Goal: Task Accomplishment & Management: Complete application form

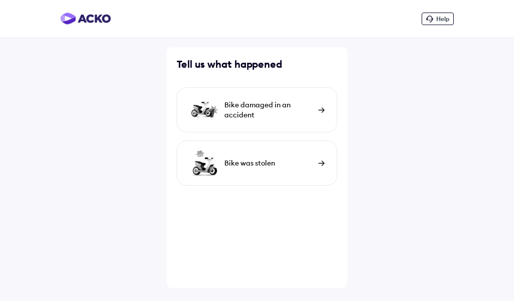
click at [256, 104] on div "Bike damaged in an accident" at bounding box center [268, 110] width 89 height 20
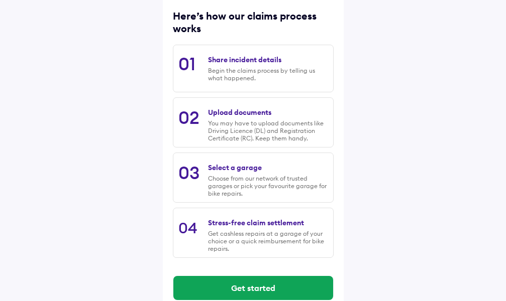
scroll to position [149, 0]
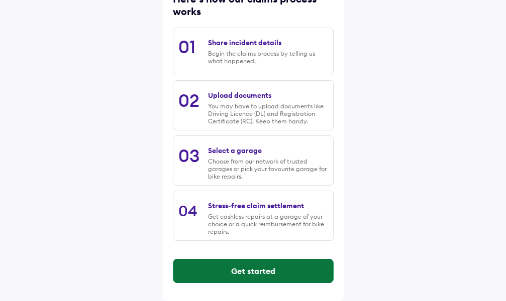
click at [244, 274] on button "Get started" at bounding box center [253, 271] width 160 height 24
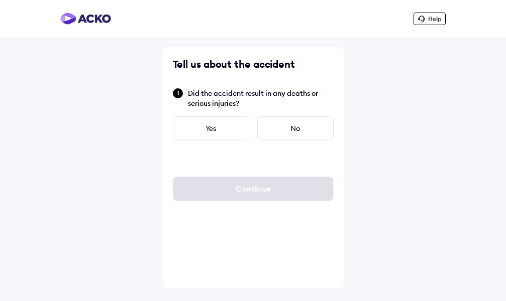
scroll to position [0, 0]
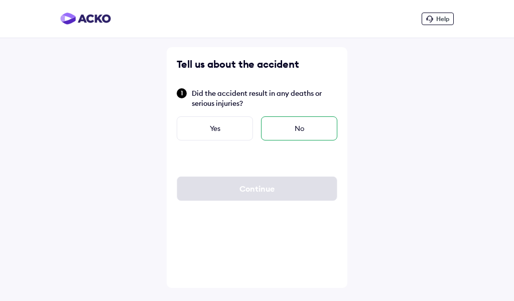
click at [288, 128] on div "No" at bounding box center [299, 129] width 76 height 24
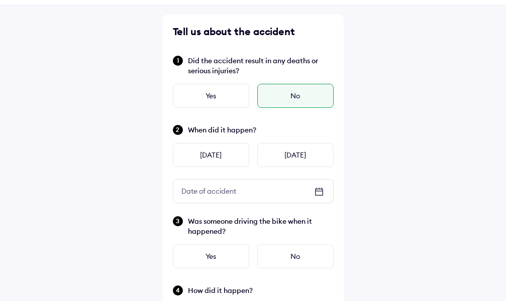
scroll to position [50, 0]
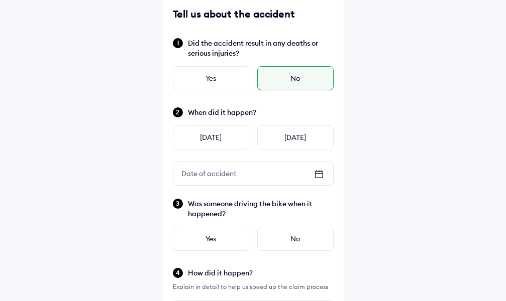
click at [317, 179] on icon at bounding box center [319, 174] width 12 height 12
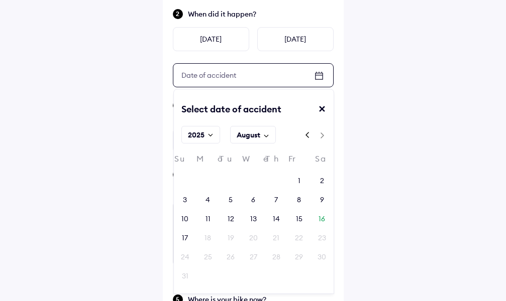
scroll to position [201, 0]
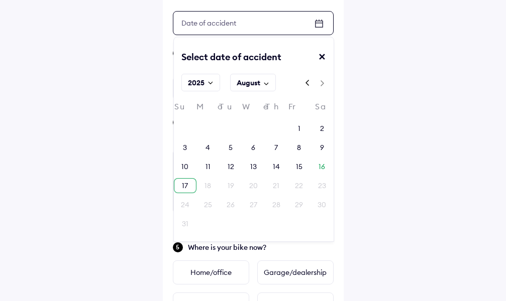
click at [180, 183] on div "17" at bounding box center [185, 185] width 23 height 15
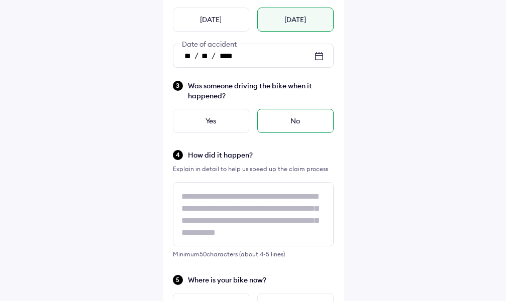
scroll to position [151, 0]
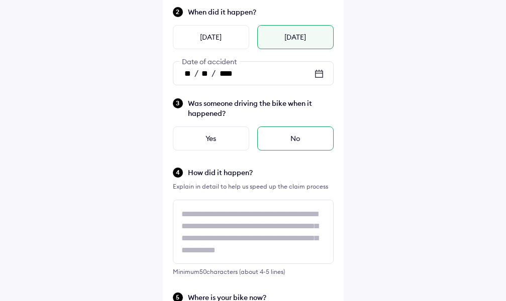
click at [287, 137] on div "No" at bounding box center [295, 139] width 76 height 24
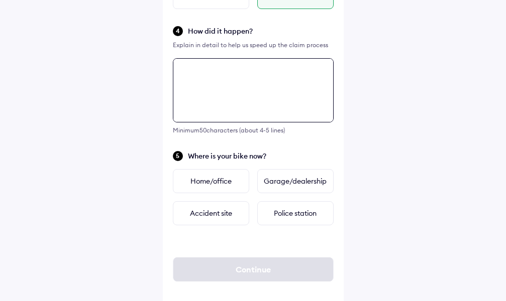
click at [215, 140] on div "Tell us about the accident Did the accident result in any deaths or serious inj…" at bounding box center [253, 33] width 181 height 557
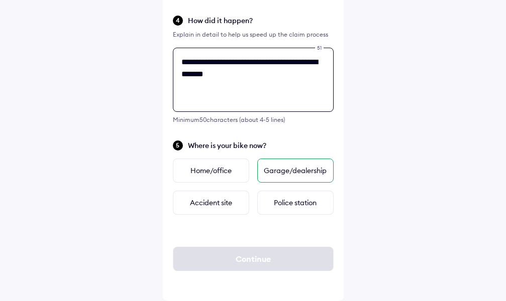
type textarea "**********"
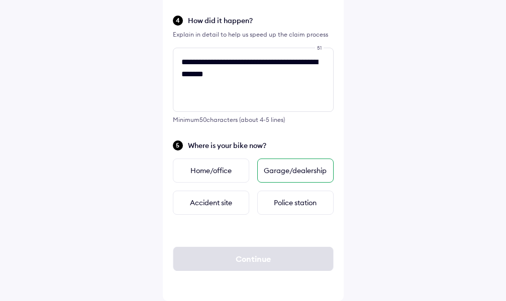
click at [298, 175] on div "Garage/dealership" at bounding box center [295, 171] width 76 height 24
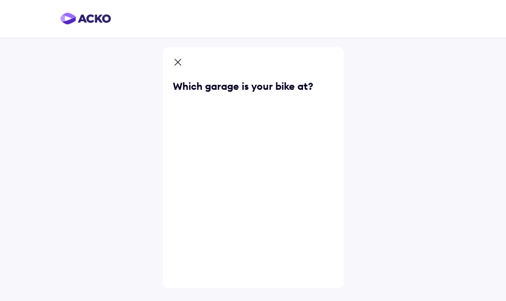
scroll to position [0, 0]
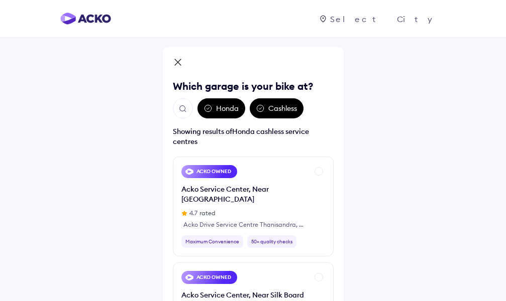
click at [224, 111] on div "Honda" at bounding box center [221, 108] width 48 height 20
click at [206, 110] on icon at bounding box center [208, 108] width 8 height 8
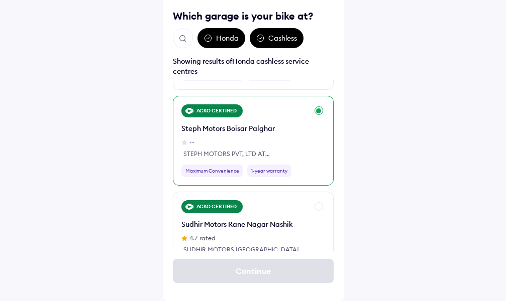
scroll to position [1004, 0]
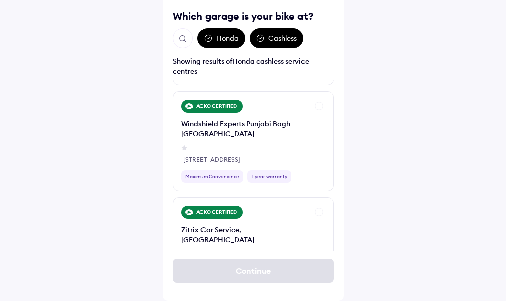
click at [276, 277] on div "Continue" at bounding box center [253, 271] width 161 height 40
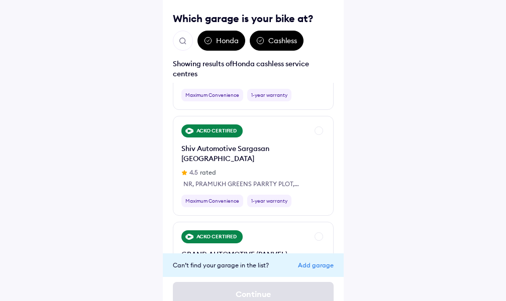
scroll to position [83, 0]
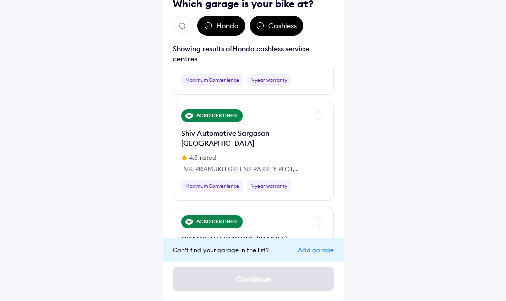
click at [316, 250] on div "Add garage" at bounding box center [316, 251] width 36 height 8
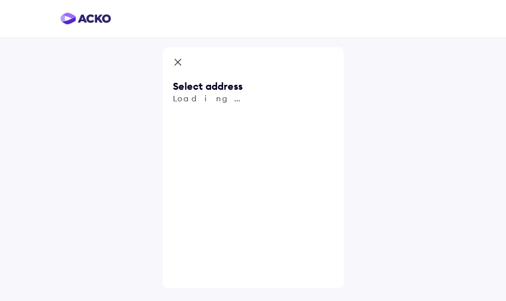
scroll to position [0, 0]
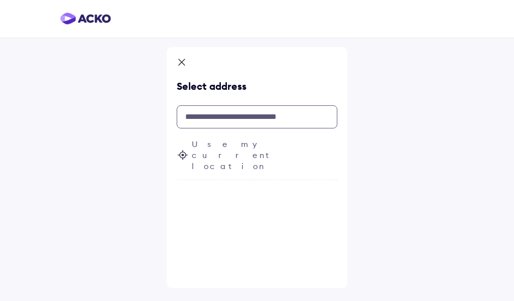
click at [208, 118] on input "text" at bounding box center [257, 116] width 161 height 23
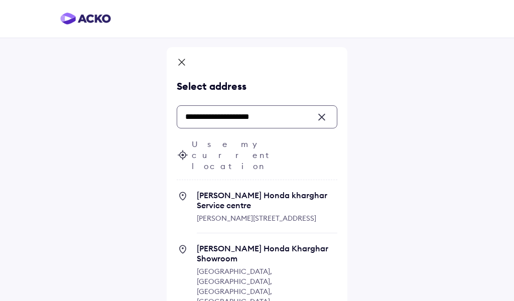
click at [243, 214] on span "[PERSON_NAME][STREET_ADDRESS]" at bounding box center [257, 218] width 120 height 9
type input "**********"
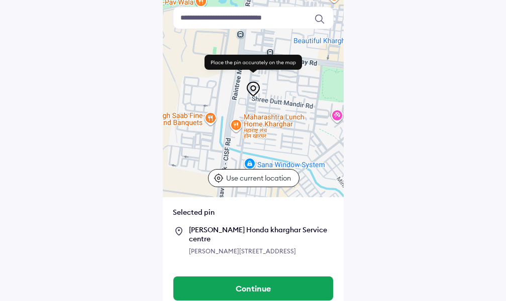
scroll to position [89, 0]
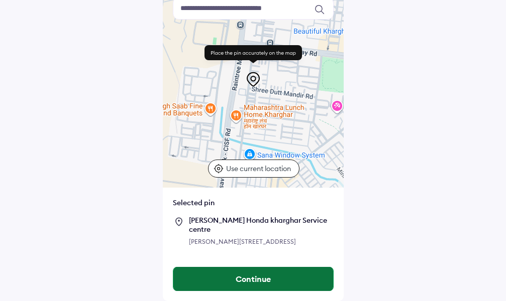
click at [266, 277] on button "Continue" at bounding box center [253, 279] width 160 height 24
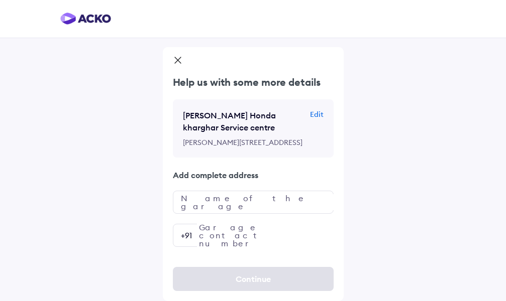
scroll to position [20, 0]
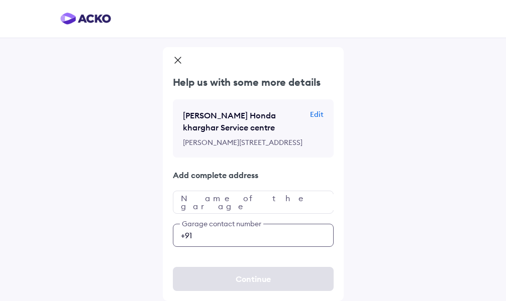
click at [250, 237] on input "number" at bounding box center [253, 235] width 161 height 23
type input "**********"
click at [251, 287] on div "Continue" at bounding box center [253, 279] width 181 height 44
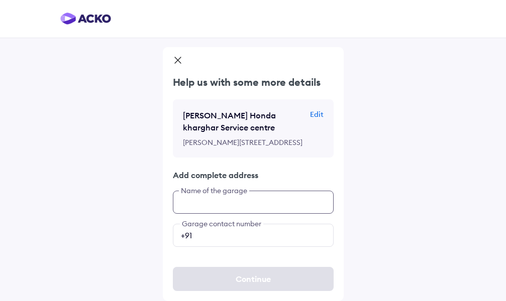
click at [238, 203] on input "text" at bounding box center [253, 202] width 161 height 23
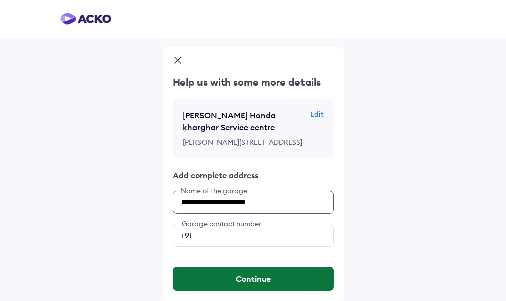
type input "**********"
click at [250, 284] on button "Continue" at bounding box center [253, 279] width 161 height 24
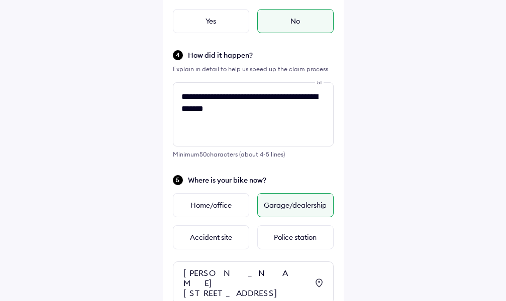
scroll to position [358, 0]
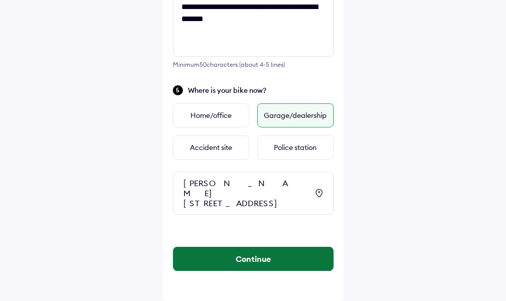
click at [246, 266] on button "Continue" at bounding box center [253, 259] width 160 height 24
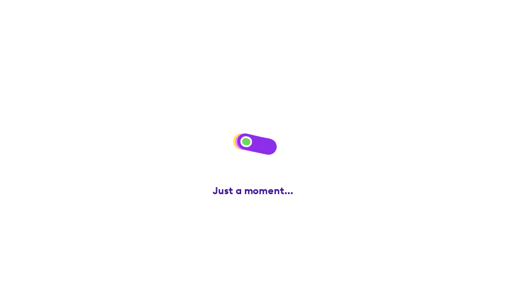
scroll to position [0, 0]
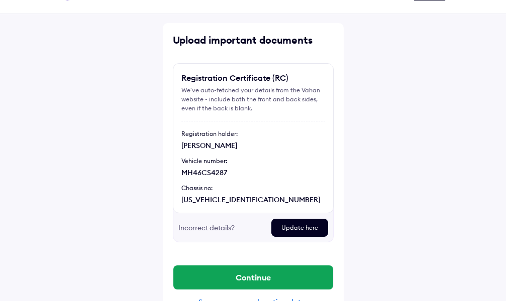
scroll to position [48, 0]
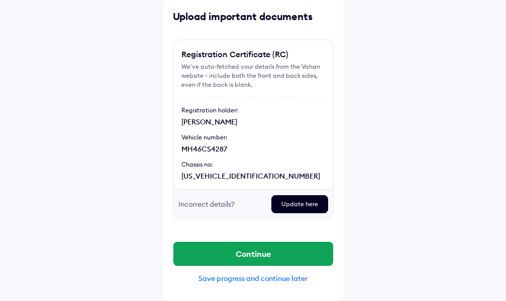
click at [218, 203] on div "Incorrect details?" at bounding box center [220, 204] width 85 height 18
click at [206, 205] on div "Incorrect details?" at bounding box center [220, 204] width 85 height 18
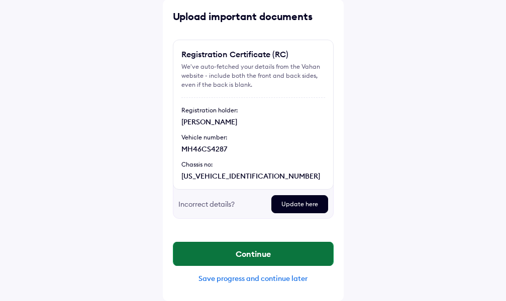
click at [249, 256] on button "Continue" at bounding box center [253, 254] width 160 height 24
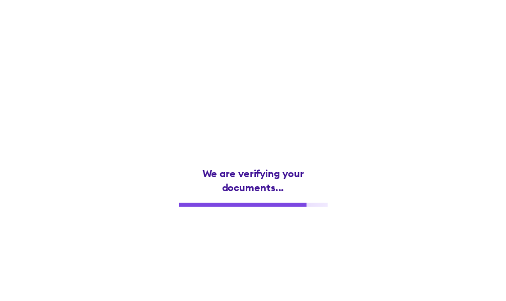
scroll to position [0, 0]
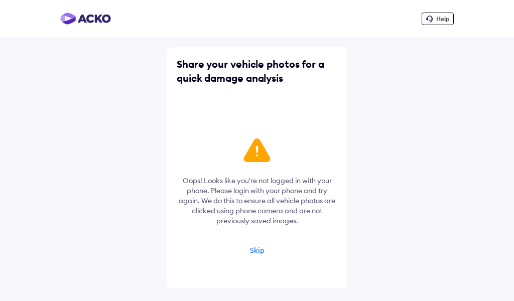
click at [256, 254] on div "Skip" at bounding box center [257, 250] width 15 height 9
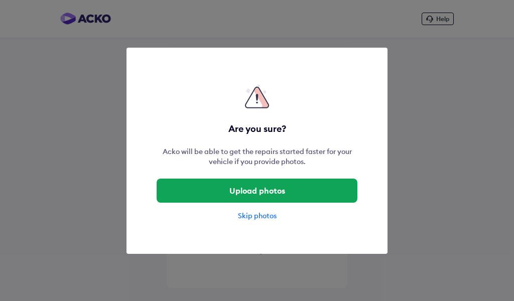
click at [254, 216] on div "Skip photos" at bounding box center [257, 216] width 201 height 10
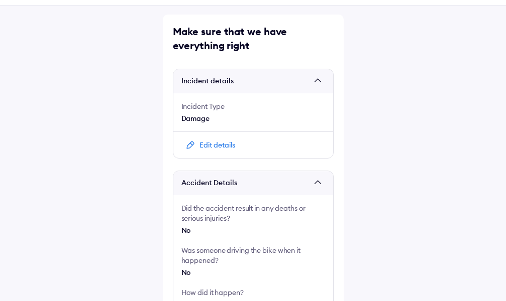
scroll to position [50, 0]
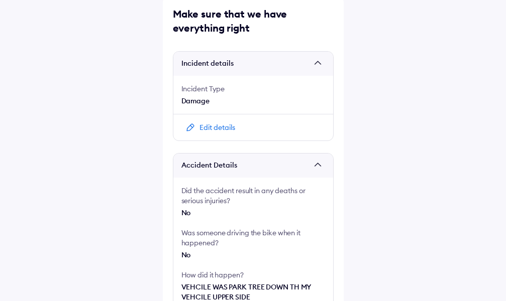
click at [241, 132] on div "Edit details" at bounding box center [253, 127] width 160 height 27
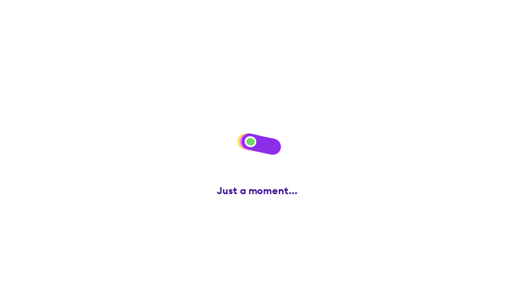
scroll to position [0, 0]
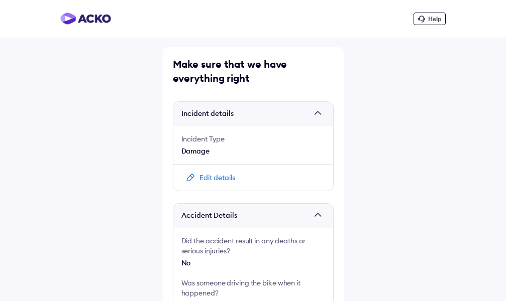
scroll to position [233, 0]
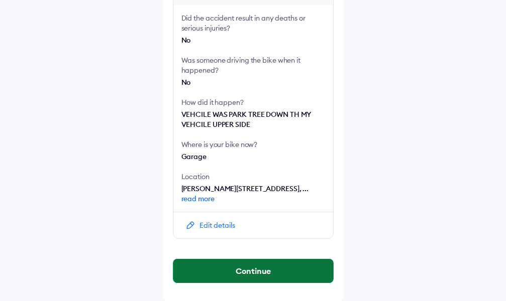
click at [262, 269] on button "Continue" at bounding box center [253, 271] width 160 height 24
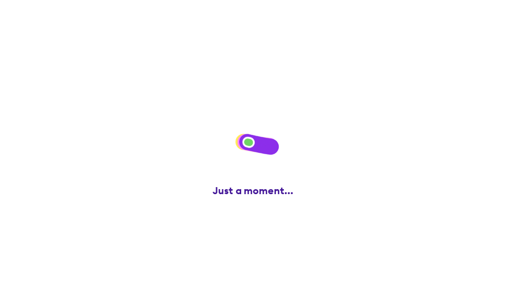
scroll to position [0, 0]
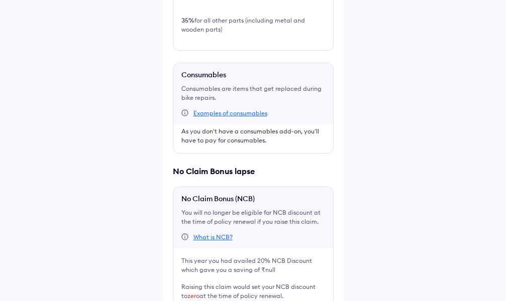
scroll to position [509, 0]
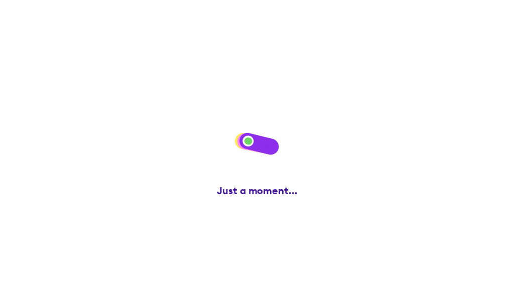
scroll to position [0, 0]
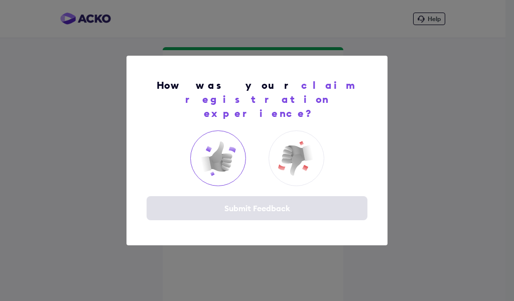
click at [216, 147] on img at bounding box center [218, 159] width 40 height 40
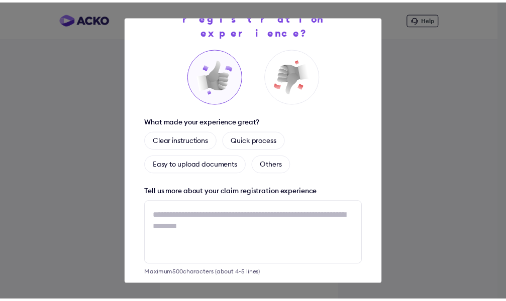
scroll to position [80, 0]
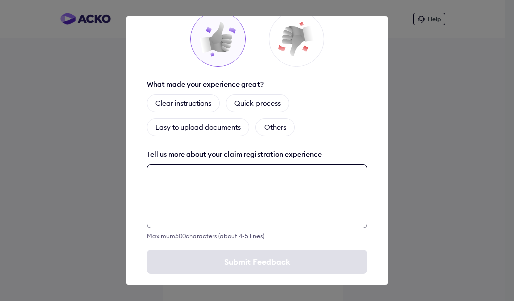
click at [196, 183] on textarea at bounding box center [257, 196] width 221 height 64
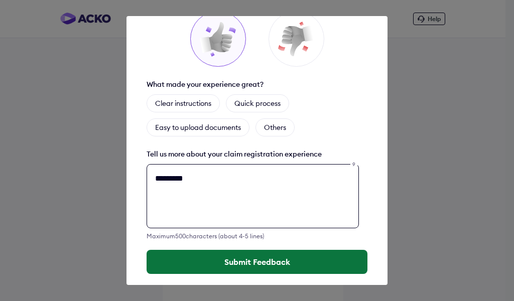
type textarea "*********"
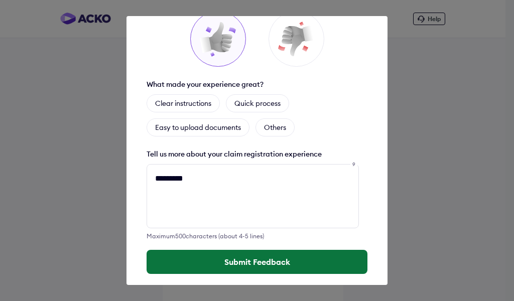
click at [303, 253] on button "Submit Feedback" at bounding box center [257, 262] width 221 height 24
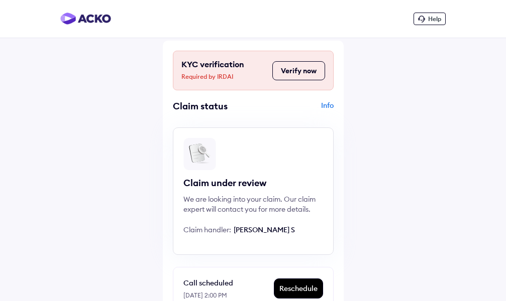
click at [330, 104] on div "Info" at bounding box center [295, 109] width 78 height 19
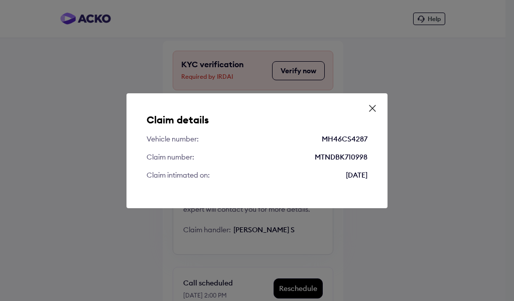
drag, startPoint x: 0, startPoint y: 10, endPoint x: 0, endPoint y: 42, distance: 31.6
click at [8, 6] on div "Claim details Vehicle number: MH46CS4287 Claim number: MTNDBK710998 Claim intim…" at bounding box center [257, 150] width 514 height 301
click at [372, 110] on icon at bounding box center [373, 108] width 10 height 10
